Goal: Information Seeking & Learning: Learn about a topic

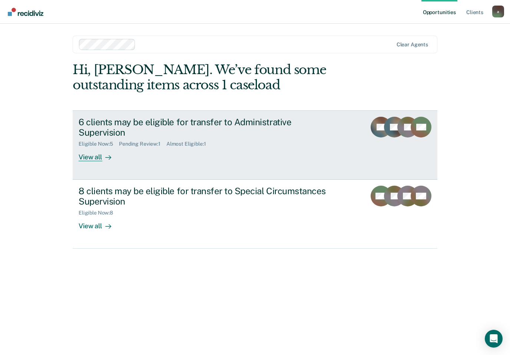
click at [100, 158] on div "View all" at bounding box center [100, 154] width 42 height 14
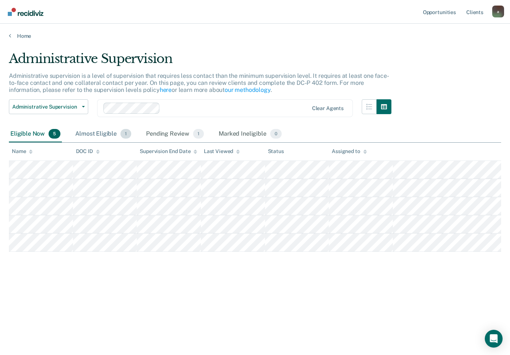
click at [100, 130] on div "Almost Eligible 1" at bounding box center [103, 134] width 59 height 16
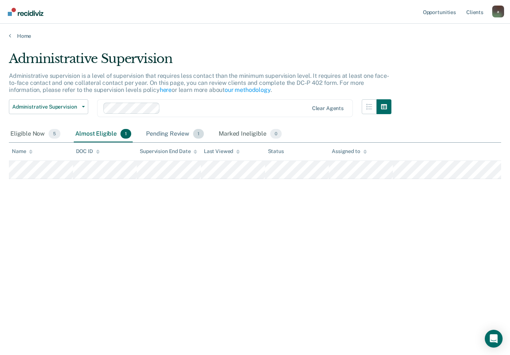
click at [174, 129] on div "Pending Review 1" at bounding box center [175, 134] width 61 height 16
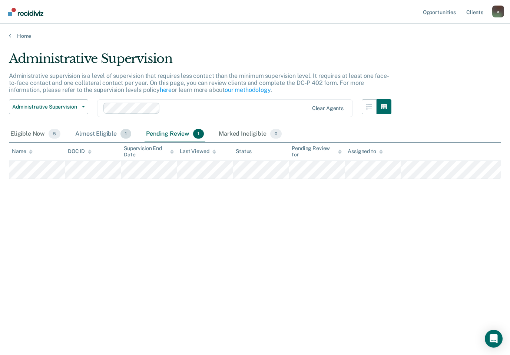
click at [98, 129] on div "Almost Eligible 1" at bounding box center [103, 134] width 59 height 16
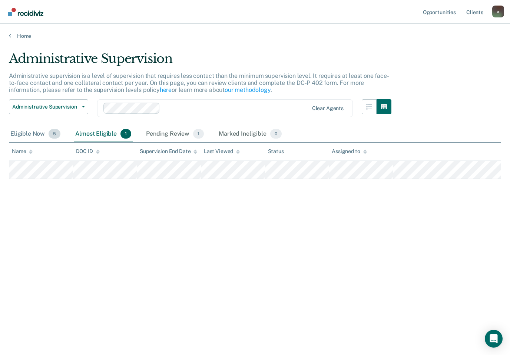
click at [31, 127] on div "Eligible Now 5" at bounding box center [35, 134] width 53 height 16
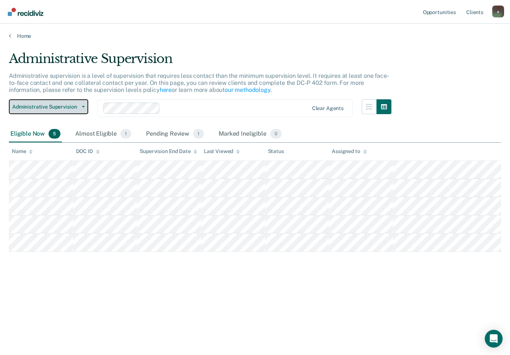
click at [61, 108] on span "Administrative Supervision" at bounding box center [45, 107] width 67 height 6
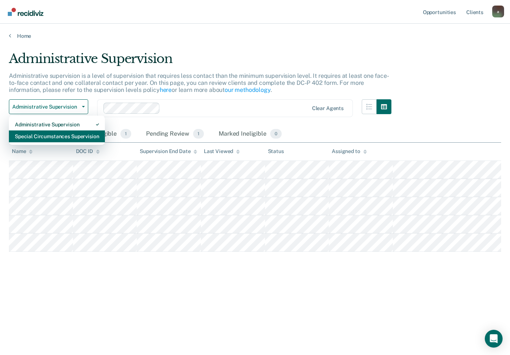
click at [42, 135] on div "Special Circumstances Supervision" at bounding box center [57, 137] width 84 height 12
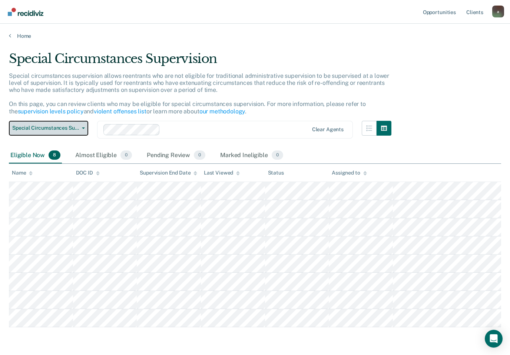
scroll to position [13, 0]
